Goal: Check status: Check status

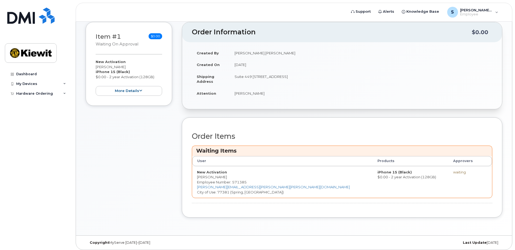
scroll to position [62, 0]
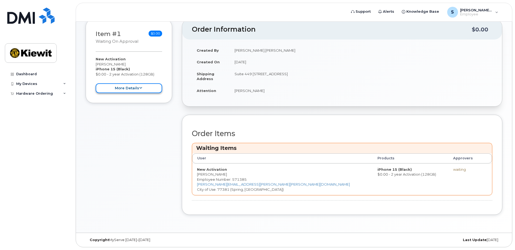
click at [140, 86] on button "more details" at bounding box center [129, 88] width 66 height 10
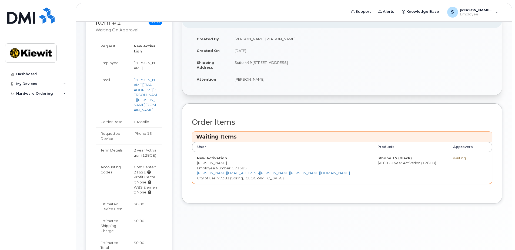
scroll to position [0, 0]
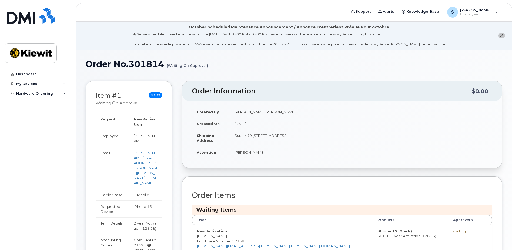
click at [502, 36] on icon "close notification" at bounding box center [502, 36] width 4 height 4
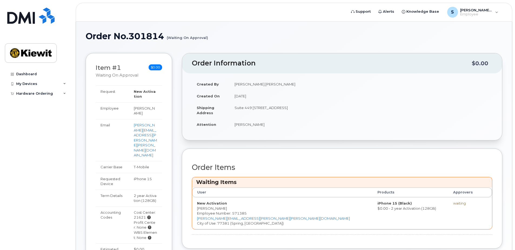
click at [242, 160] on div "Order Items Waiting Items User Products Approvers New Activation [PERSON_NAME] …" at bounding box center [342, 198] width 301 height 80
click at [367, 11] on span "Support" at bounding box center [363, 11] width 15 height 5
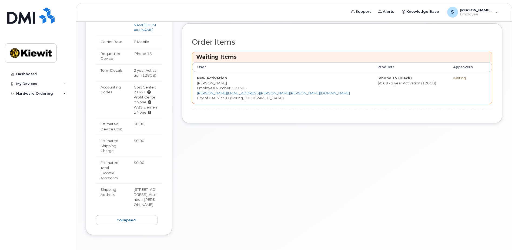
scroll to position [141, 0]
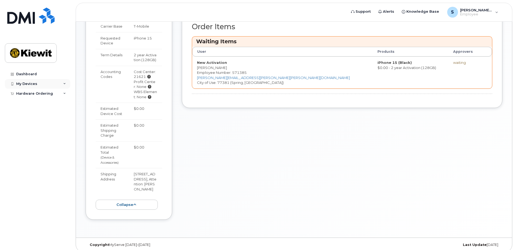
click at [39, 82] on div "My Devices" at bounding box center [37, 84] width 65 height 10
click at [39, 102] on div "Hardware Ordering" at bounding box center [34, 104] width 37 height 4
click at [393, 12] on span "Alerts" at bounding box center [388, 11] width 11 height 5
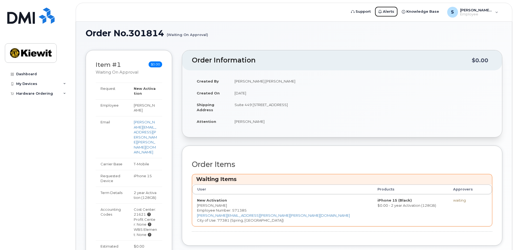
scroll to position [0, 0]
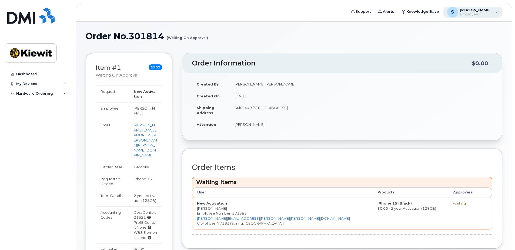
click at [494, 11] on div "S [PERSON_NAME].[PERSON_NAME] Employee" at bounding box center [472, 12] width 59 height 11
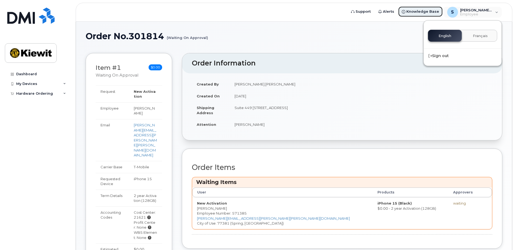
click at [428, 14] on span "Knowledge Base" at bounding box center [422, 11] width 33 height 5
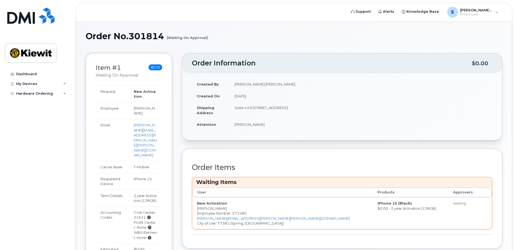
click at [138, 36] on h1 "Order No.301814 (Waiting On Approval)" at bounding box center [294, 35] width 417 height 9
click at [137, 37] on h1 "Order No.301814 (Waiting On Approval)" at bounding box center [294, 35] width 417 height 9
click at [136, 38] on h1 "Order No.301814 (Waiting On Approval)" at bounding box center [294, 35] width 417 height 9
click at [137, 38] on h1 "Order No.301814 (Waiting On Approval)" at bounding box center [294, 35] width 417 height 9
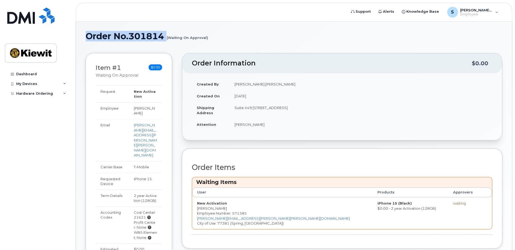
click at [142, 38] on h1 "Order No.301814 (Waiting On Approval)" at bounding box center [294, 35] width 417 height 9
drag, startPoint x: 212, startPoint y: 35, endPoint x: 81, endPoint y: 36, distance: 131.6
click at [81, 36] on div "Order No.301814 (Waiting On Approval) × Share This Order If you want to allow o…" at bounding box center [294, 200] width 436 height 356
click at [364, 15] on link "Support" at bounding box center [360, 11] width 27 height 11
